Goal: Task Accomplishment & Management: Manage account settings

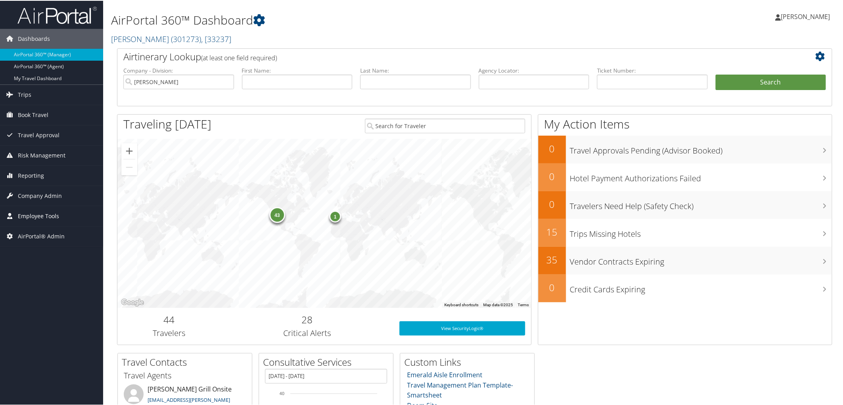
click at [40, 215] on span "Employee Tools" at bounding box center [38, 216] width 41 height 20
click at [38, 197] on span "Company Admin" at bounding box center [40, 195] width 44 height 20
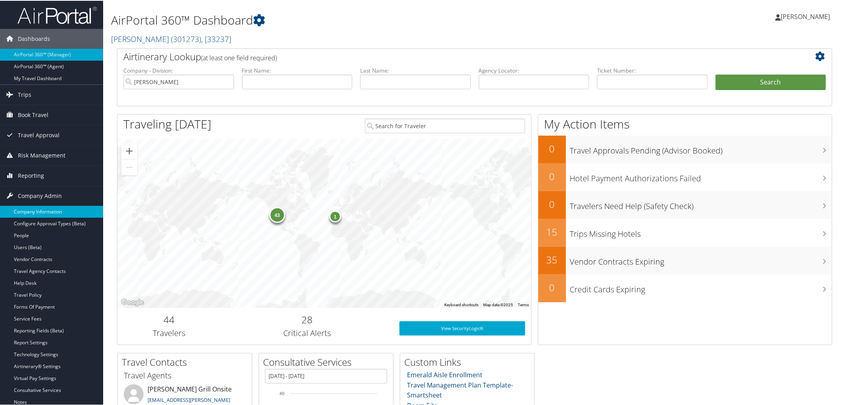
click at [38, 211] on link "Company Information" at bounding box center [51, 211] width 103 height 12
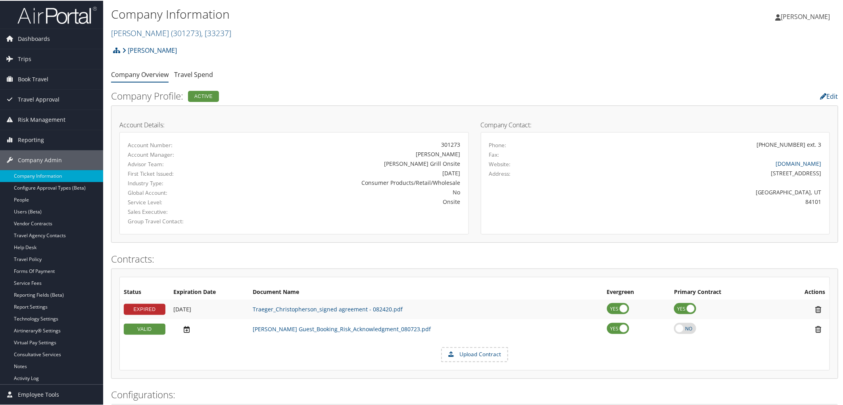
click at [214, 34] on h2 "[PERSON_NAME] ( 301273 ) , [ 33237 ]" at bounding box center [353, 31] width 485 height 13
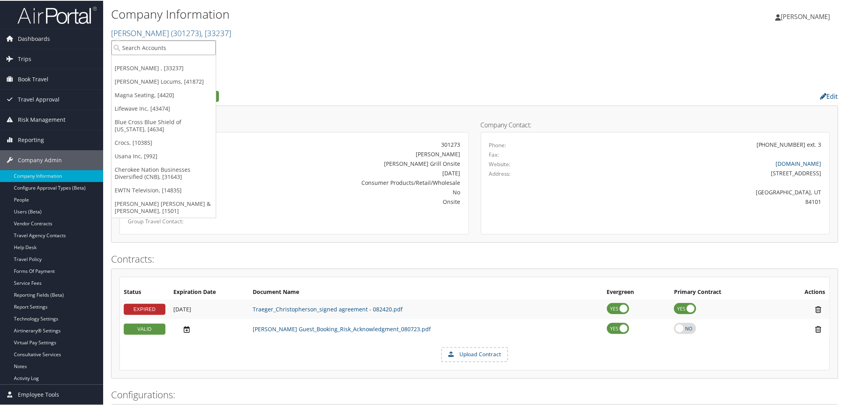
click at [192, 45] on input "search" at bounding box center [163, 47] width 104 height 15
type input "chg"
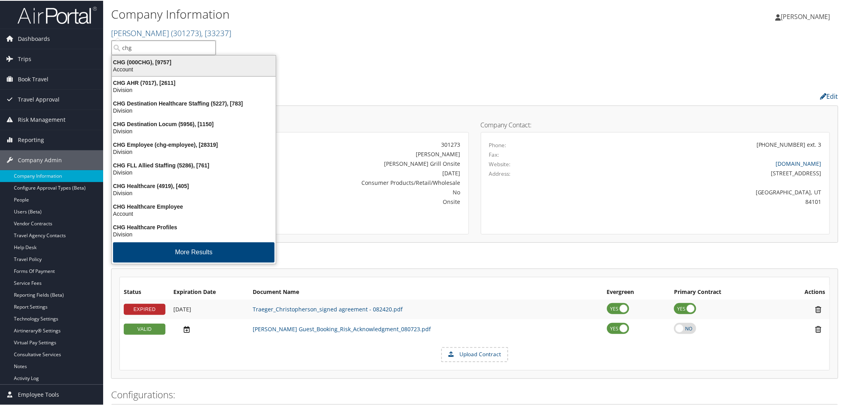
click at [150, 66] on div "Account" at bounding box center [193, 68] width 173 height 7
